Goal: Information Seeking & Learning: Learn about a topic

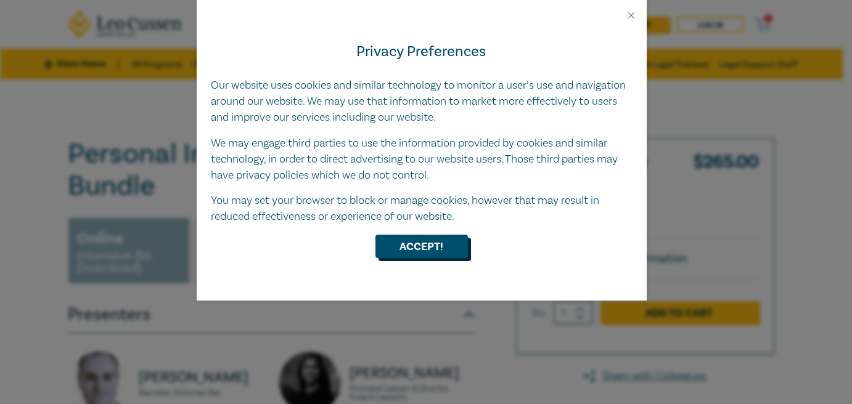
click at [438, 248] on button "Accept!" at bounding box center [421, 246] width 92 height 23
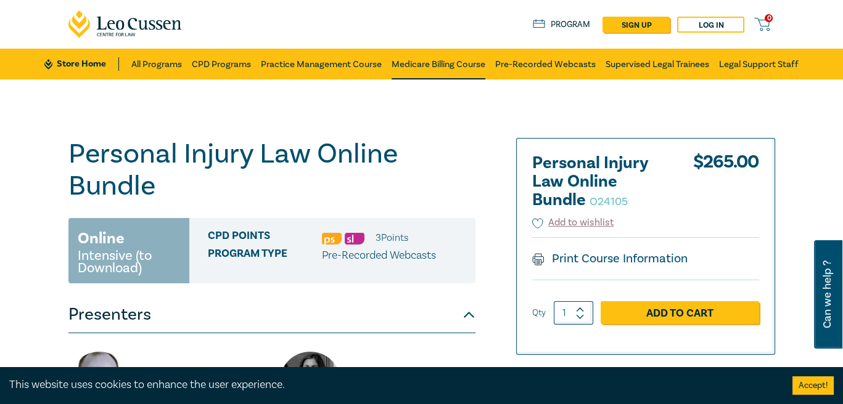
click at [424, 62] on link "Medicare Billing Course" at bounding box center [438, 64] width 94 height 31
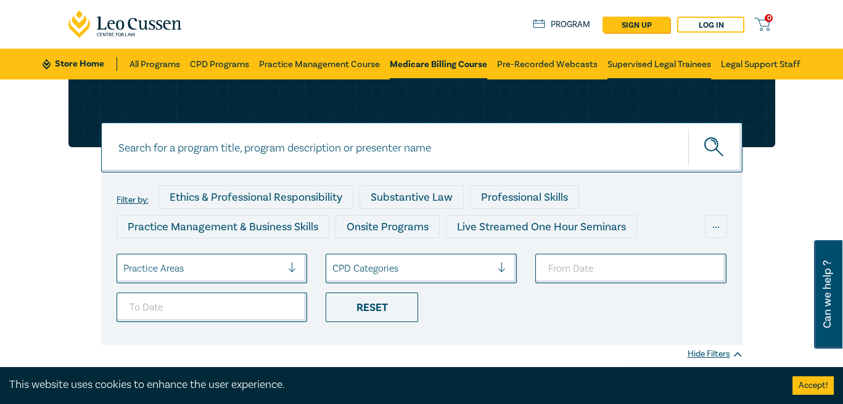
click at [654, 63] on link "Supervised Legal Trainees" at bounding box center [659, 64] width 104 height 31
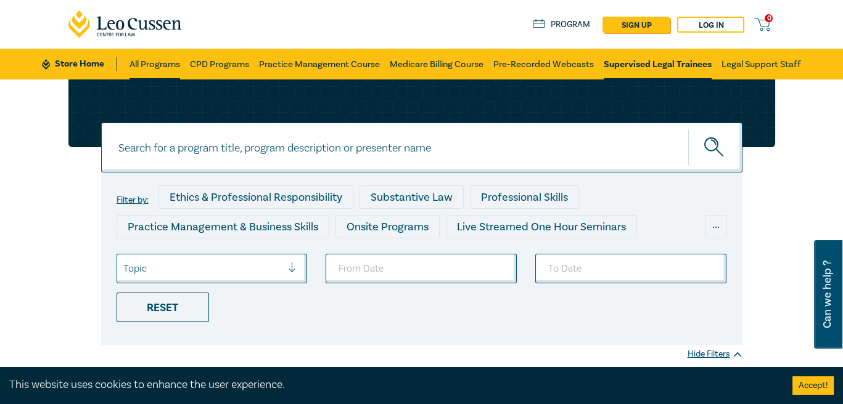
click at [163, 62] on link "All Programs" at bounding box center [154, 64] width 51 height 31
